Goal: Register for event/course

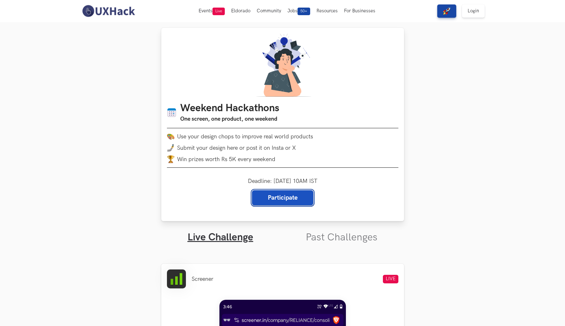
click at [292, 202] on link "Participate" at bounding box center [282, 197] width 61 height 15
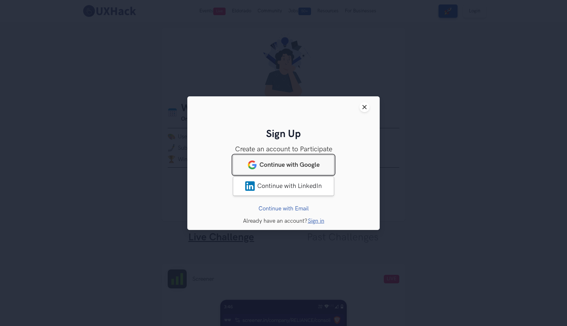
click at [293, 163] on span "Continue with Google" at bounding box center [289, 165] width 60 height 8
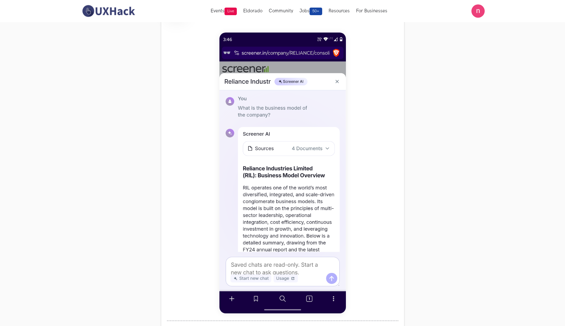
scroll to position [271, 0]
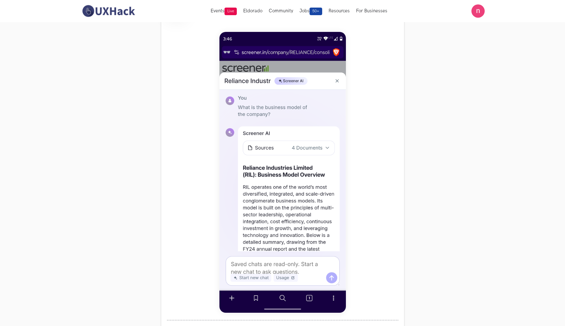
click at [564, 153] on section "Weekend Hackathons One screen, one product, one weekend Use your design chops t…" at bounding box center [282, 279] width 565 height 1056
drag, startPoint x: 565, startPoint y: 152, endPoint x: 565, endPoint y: 157, distance: 4.1
click at [565, 157] on section "Weekend Hackathons One screen, one product, one weekend Use your design chops t…" at bounding box center [282, 279] width 565 height 1056
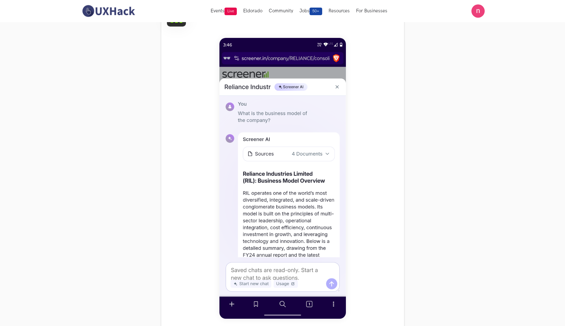
scroll to position [266, 0]
